Goal: Task Accomplishment & Management: Use online tool/utility

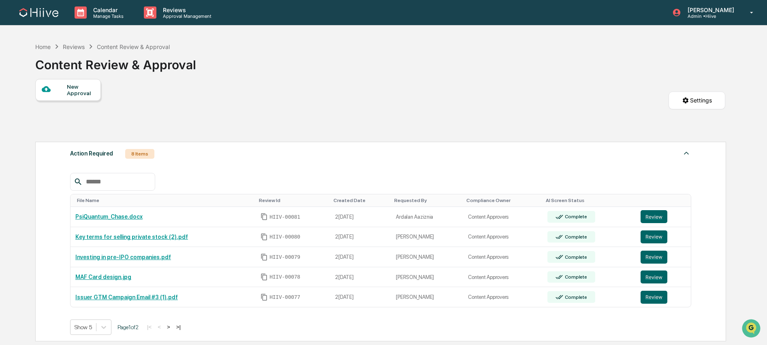
click at [107, 47] on div "Content Review & Approval" at bounding box center [133, 46] width 73 height 7
click at [122, 46] on div "Content Review & Approval" at bounding box center [133, 46] width 73 height 7
click at [54, 48] on icon at bounding box center [56, 46] width 9 height 9
click at [43, 47] on div "Home" at bounding box center [42, 46] width 15 height 7
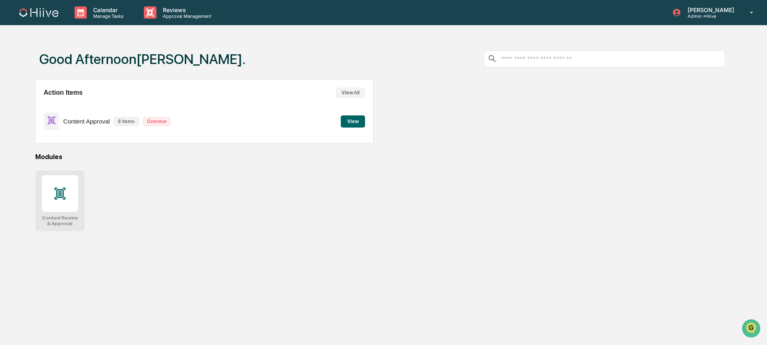
click at [57, 187] on icon at bounding box center [59, 193] width 13 height 13
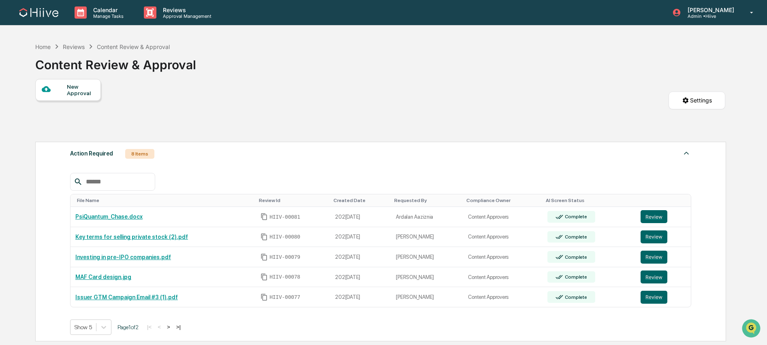
scroll to position [49, 0]
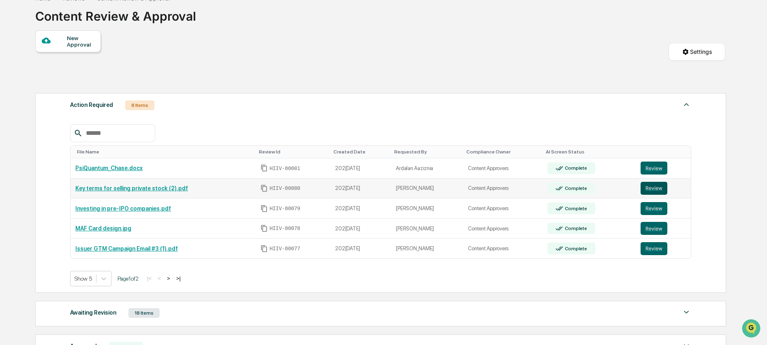
click at [661, 190] on button "Review" at bounding box center [654, 188] width 27 height 13
click at [657, 171] on button "Review" at bounding box center [654, 168] width 27 height 13
click at [653, 214] on button "Review" at bounding box center [654, 208] width 27 height 13
click at [654, 252] on button "Review" at bounding box center [654, 248] width 27 height 13
click at [173, 278] on button ">" at bounding box center [169, 278] width 8 height 7
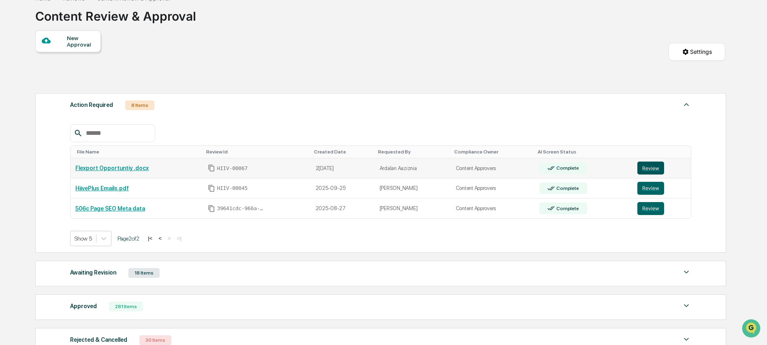
click at [648, 165] on button "Review" at bounding box center [650, 168] width 27 height 13
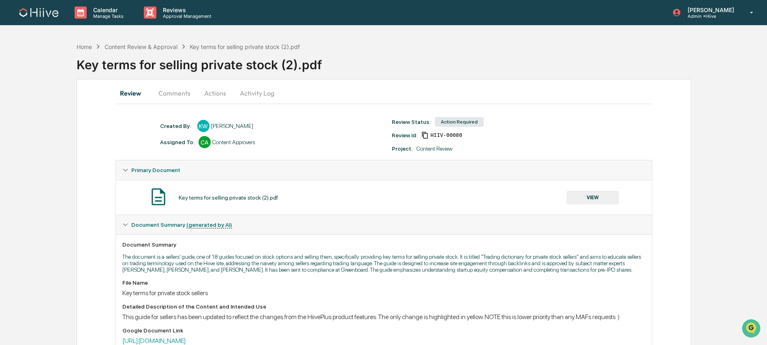
click at [176, 98] on button "Comments" at bounding box center [174, 92] width 45 height 19
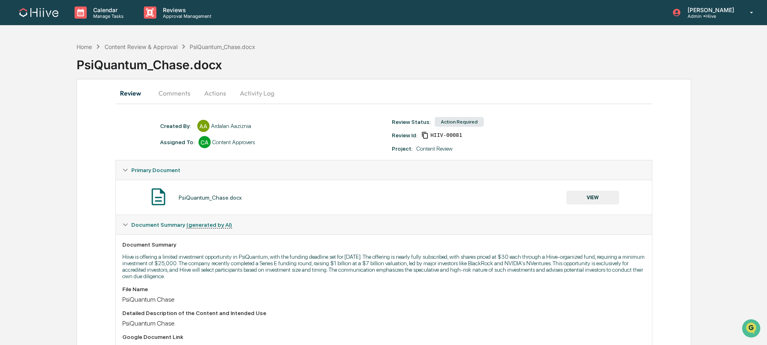
click at [171, 91] on button "Comments" at bounding box center [174, 92] width 45 height 19
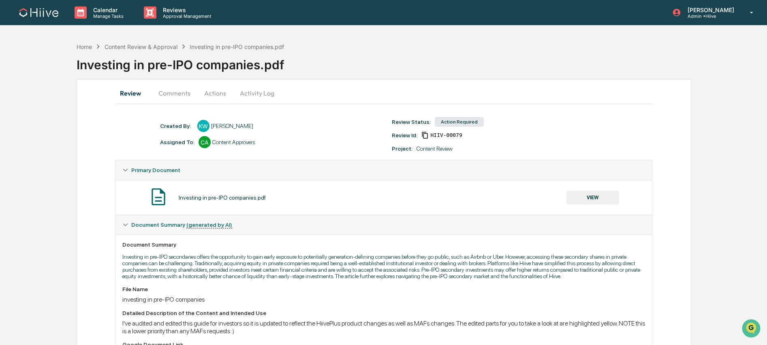
click at [168, 94] on button "Comments" at bounding box center [174, 92] width 45 height 19
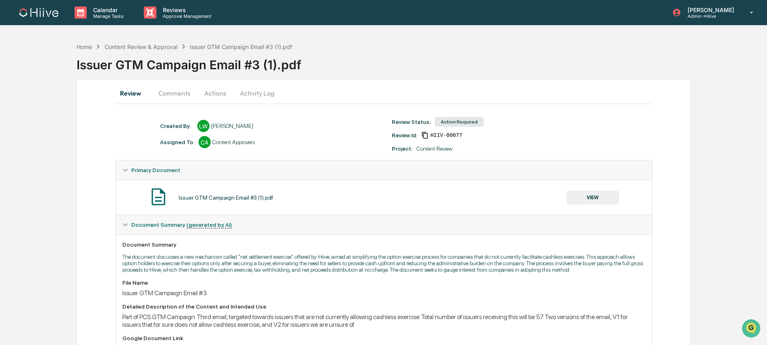
click at [163, 99] on button "Comments" at bounding box center [174, 92] width 45 height 19
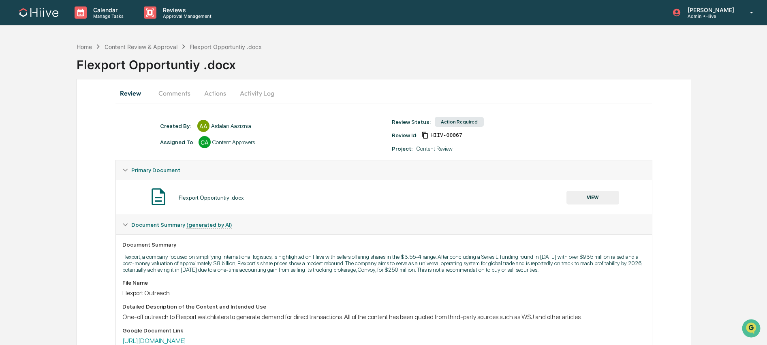
click at [185, 90] on button "Comments" at bounding box center [174, 92] width 45 height 19
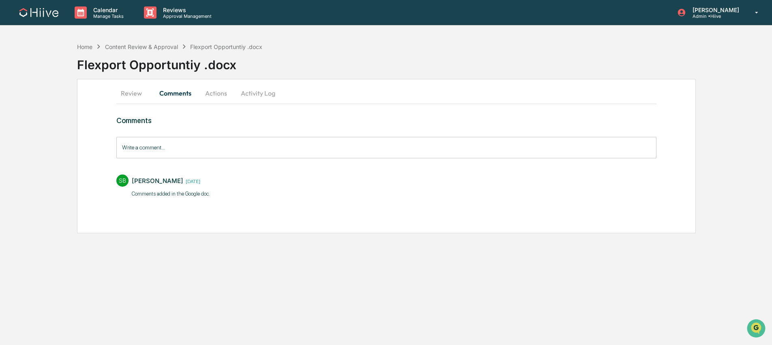
click at [126, 92] on button "Review" at bounding box center [134, 92] width 36 height 19
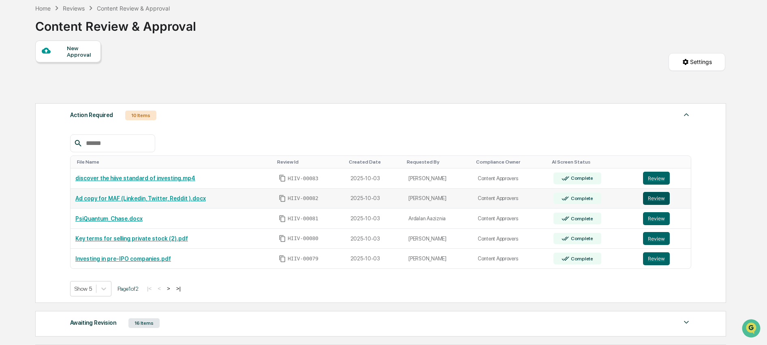
click at [655, 200] on button "Review" at bounding box center [656, 198] width 27 height 13
click at [173, 290] on button ">" at bounding box center [169, 288] width 8 height 7
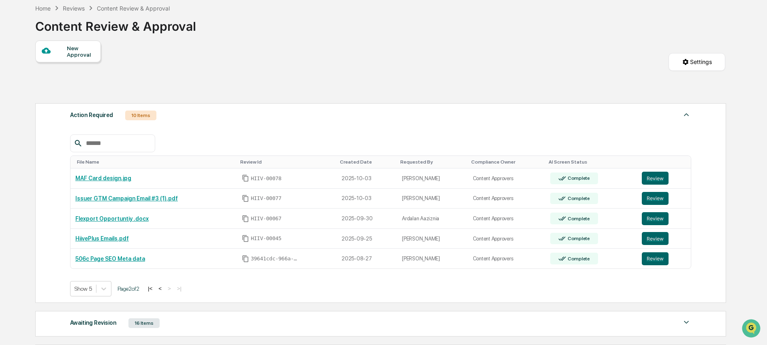
click at [164, 290] on button "<" at bounding box center [160, 288] width 8 height 7
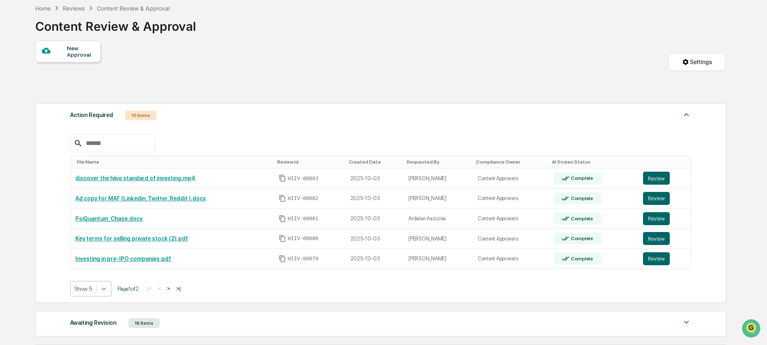
scroll to position [66, 0]
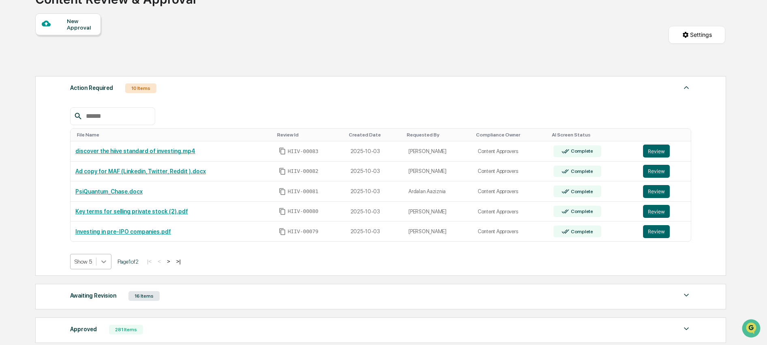
click at [109, 291] on body "Calendar Manage Tasks Reviews Approval Management Amjad Patel Admin • Hiive Hom…" at bounding box center [383, 192] width 767 height 516
click at [106, 295] on div "Show 10" at bounding box center [91, 294] width 43 height 13
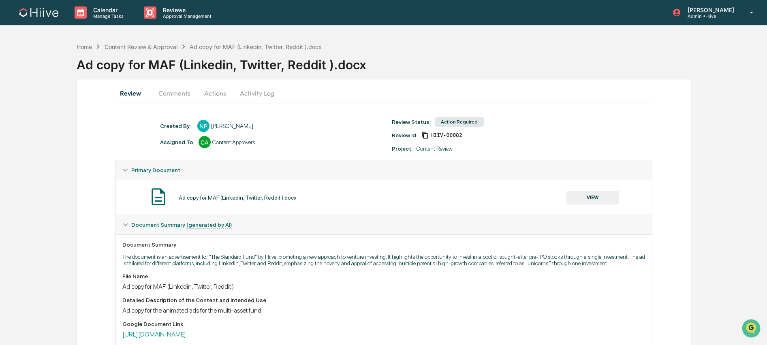
click at [178, 94] on button "Comments" at bounding box center [174, 92] width 45 height 19
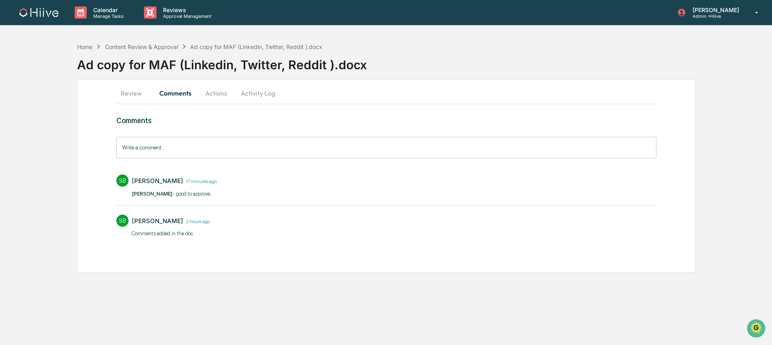
click at [206, 94] on button "Actions" at bounding box center [216, 92] width 36 height 19
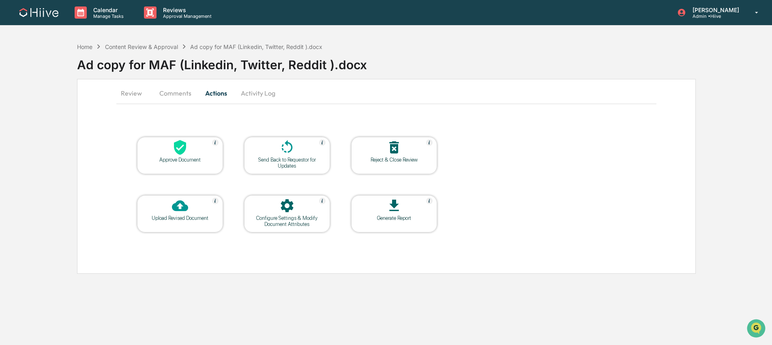
click at [187, 158] on div "Approve Document" at bounding box center [179, 160] width 73 height 6
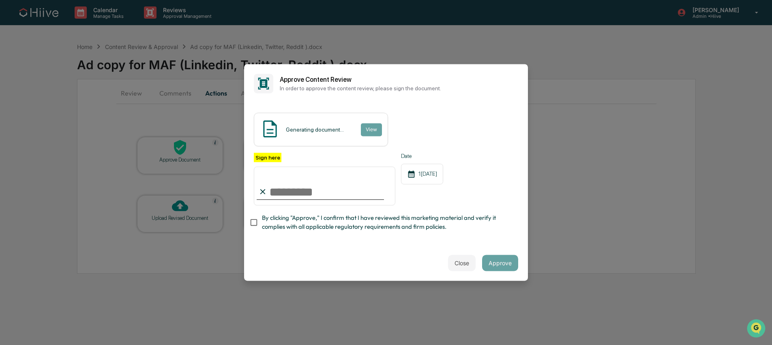
type input "**********"
click at [326, 216] on span "By clicking "Approve," I confirm that I have reviewed this marketing material a…" at bounding box center [387, 223] width 250 height 18
click at [497, 260] on button "Approve" at bounding box center [500, 263] width 36 height 16
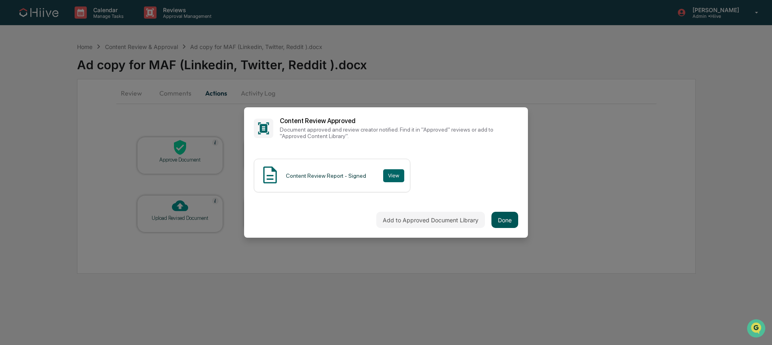
click at [500, 218] on button "Done" at bounding box center [504, 220] width 27 height 16
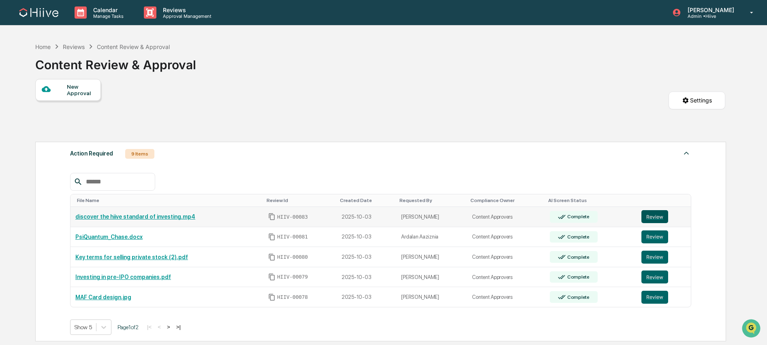
click at [659, 221] on button "Review" at bounding box center [655, 216] width 27 height 13
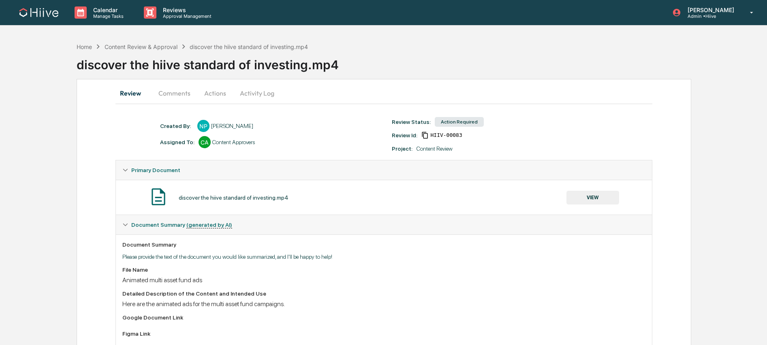
click at [179, 96] on button "Comments" at bounding box center [174, 92] width 45 height 19
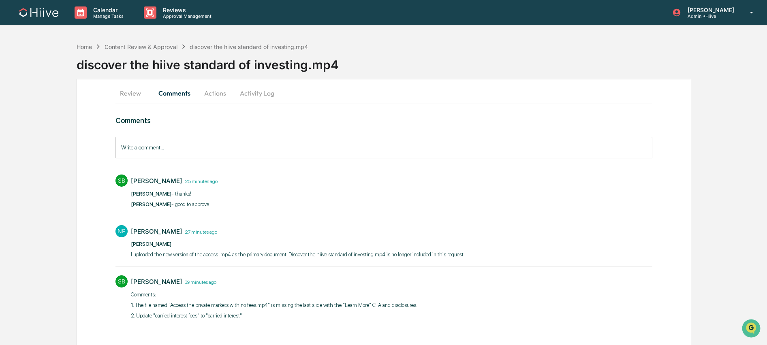
click at [205, 93] on button "Actions" at bounding box center [215, 92] width 36 height 19
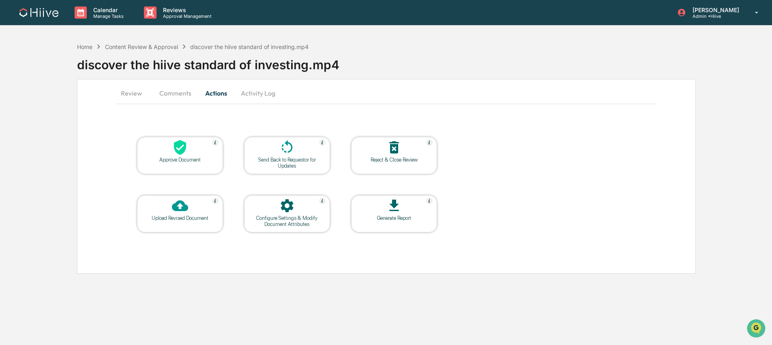
click at [170, 142] on div at bounding box center [179, 147] width 81 height 17
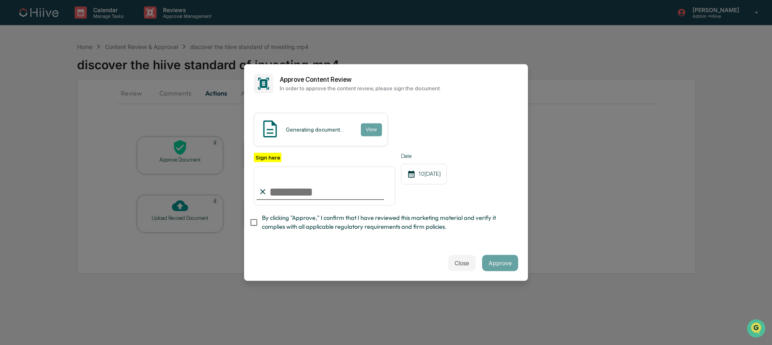
type input "**********"
click at [291, 214] on span "By clicking "Approve," I confirm that I have reviewed this marketing material a…" at bounding box center [387, 223] width 250 height 18
click at [492, 267] on button "Approve" at bounding box center [500, 263] width 36 height 16
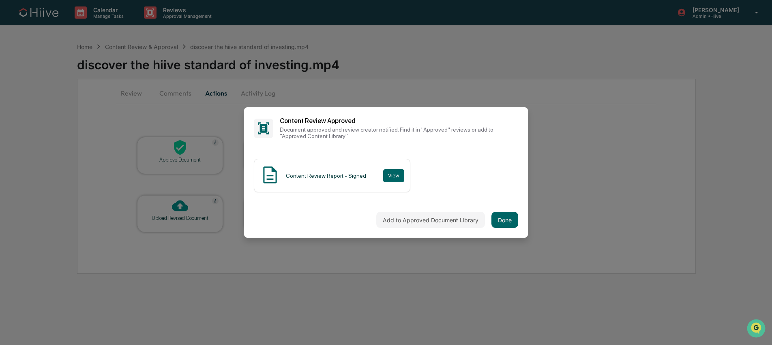
click at [516, 224] on div "Add to Approved Document Library Done" at bounding box center [386, 220] width 284 height 36
click at [498, 222] on button "Done" at bounding box center [504, 220] width 27 height 16
